Goal: Information Seeking & Learning: Check status

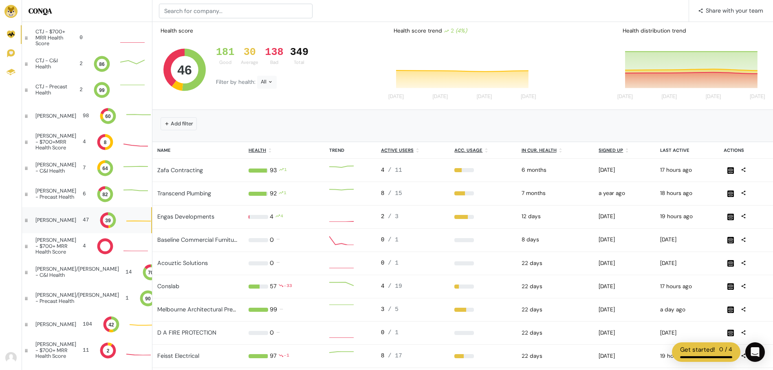
click at [49, 218] on div "[PERSON_NAME]" at bounding box center [55, 221] width 41 height 6
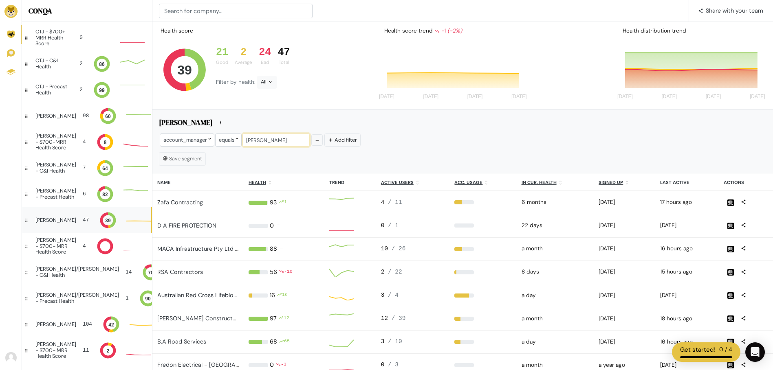
click at [290, 137] on input "[PERSON_NAME]" at bounding box center [275, 140] width 67 height 13
type input "[PERSON_NAME], [PERSON_NAME]"
click at [425, 137] on div "account_manager equals [PERSON_NAME], [PERSON_NAME] Add filter" at bounding box center [462, 141] width 607 height 16
click at [218, 123] on icon at bounding box center [220, 122] width 5 height 5
click at [291, 121] on div "[PERSON_NAME]" at bounding box center [462, 123] width 607 height 13
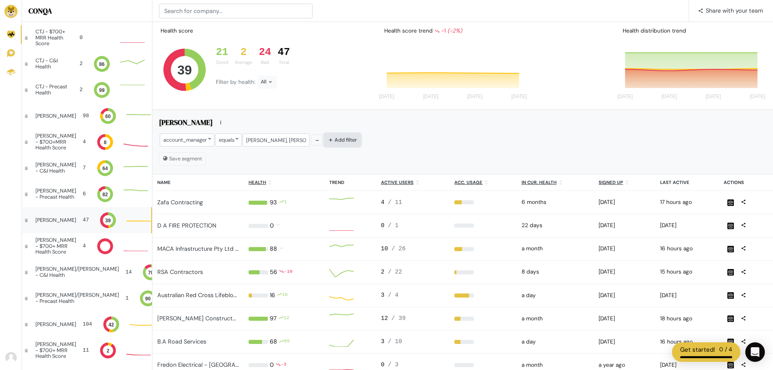
click at [341, 143] on button "Add filter" at bounding box center [342, 140] width 36 height 13
drag, startPoint x: 277, startPoint y: 142, endPoint x: 376, endPoint y: 136, distance: 99.2
click at [376, 136] on div "account_manager equals [PERSON_NAME], [PERSON_NAME] Or Add filter" at bounding box center [462, 141] width 607 height 16
type input "[PERSON_NAME]"
click at [370, 105] on div "Health score 39 21 Good 2 Average 24 Bad 47 Total Filter by health: All Health …" at bounding box center [462, 66] width 621 height 88
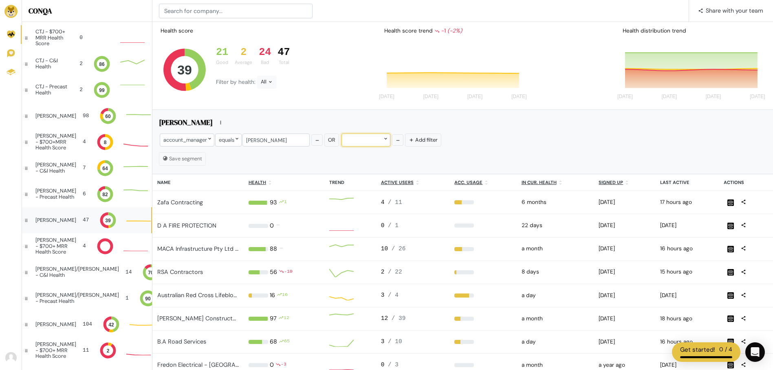
click at [383, 139] on icon at bounding box center [385, 138] width 5 height 5
click at [376, 160] on input "text" at bounding box center [378, 156] width 79 height 15
type input "account"
click at [371, 176] on button "account_manager" at bounding box center [379, 174] width 82 height 19
click at [410, 139] on div at bounding box center [409, 140] width 24 height 13
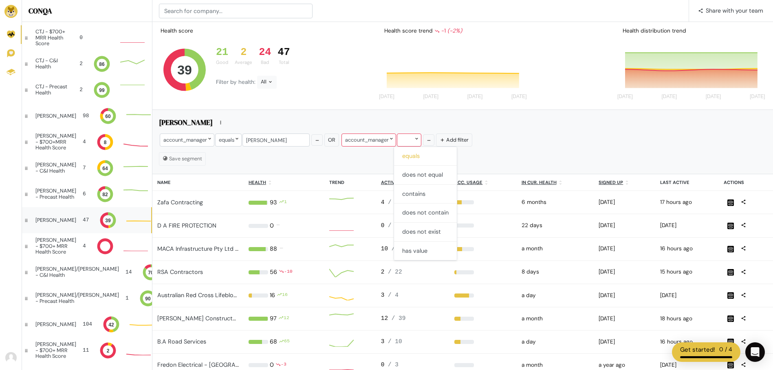
click at [415, 157] on button "equals" at bounding box center [425, 156] width 63 height 19
click at [437, 140] on input "text" at bounding box center [457, 140] width 67 height 13
type input "[PERSON_NAME]"
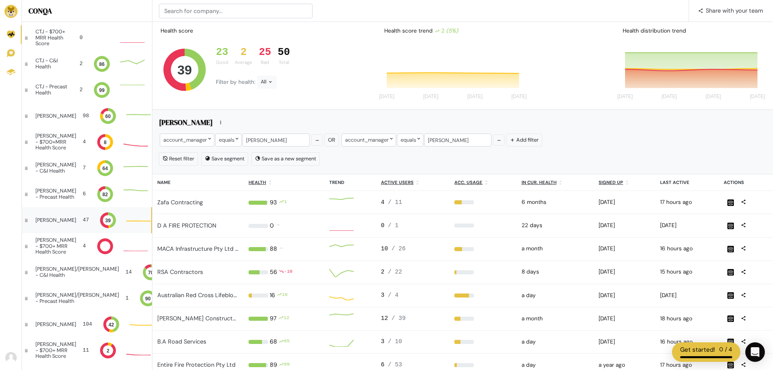
click at [586, 150] on div "[PERSON_NAME] account_manager equals [PERSON_NAME] Or account_manager equals" at bounding box center [462, 142] width 621 height 64
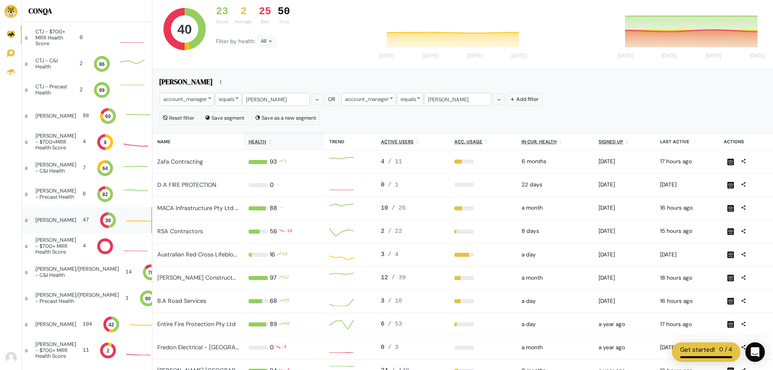
click at [264, 142] on u "Health" at bounding box center [258, 142] width 18 height 6
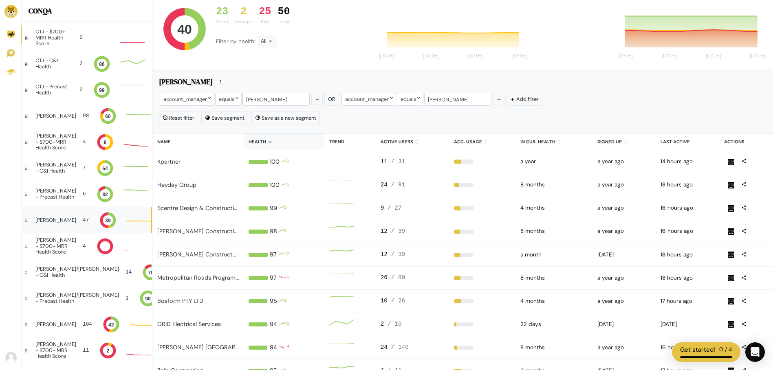
click at [264, 142] on u "Health" at bounding box center [258, 142] width 18 height 6
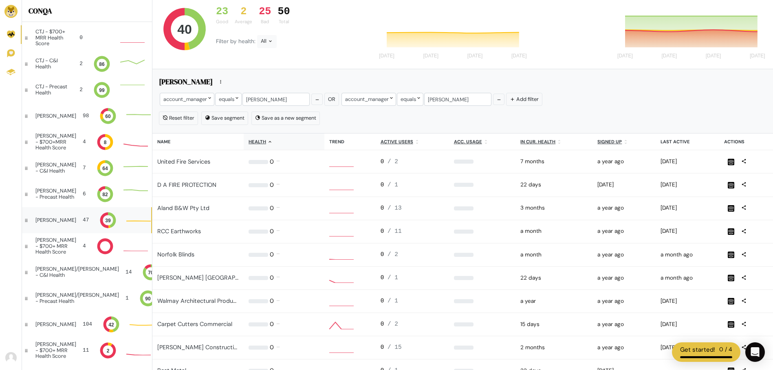
click at [265, 142] on u "Health" at bounding box center [258, 142] width 18 height 6
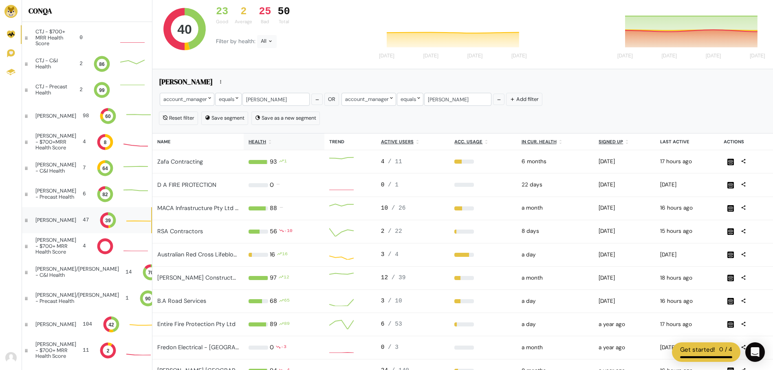
click at [263, 144] on u "Health" at bounding box center [258, 142] width 18 height 6
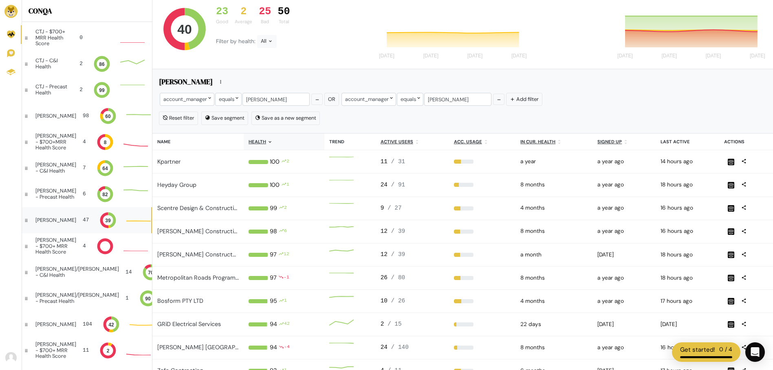
click at [263, 140] on u "Health" at bounding box center [258, 142] width 18 height 6
